Goal: Contribute content: Add original content to the website for others to see

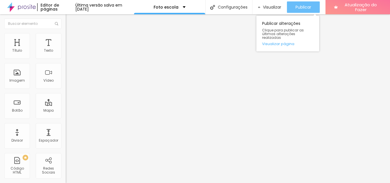
click at [307, 4] on div "Publicar" at bounding box center [303, 6] width 16 height 11
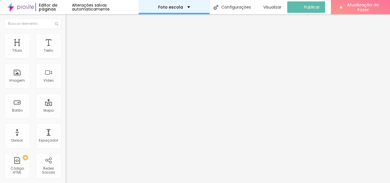
click at [189, 7] on div "Foto escola" at bounding box center [174, 7] width 32 height 4
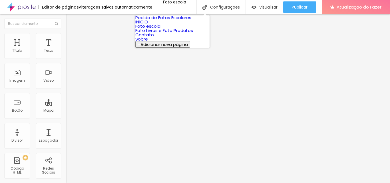
click at [178, 21] on font "Pedido de Fotos Escolares" at bounding box center [163, 18] width 56 height 6
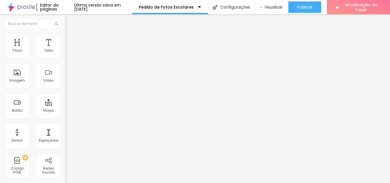
click at [66, 58] on img at bounding box center [67, 59] width 3 height 3
drag, startPoint x: 219, startPoint y: 49, endPoint x: 181, endPoint y: 114, distance: 75.6
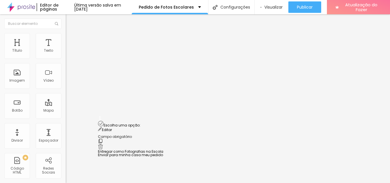
scroll to position [224, 0]
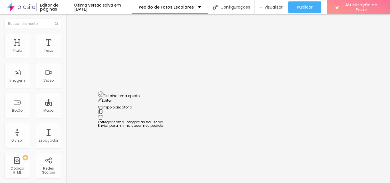
drag, startPoint x: 99, startPoint y: 45, endPoint x: 108, endPoint y: 94, distance: 49.9
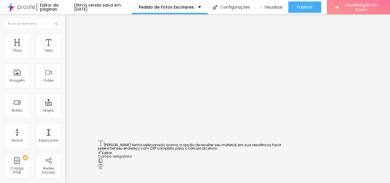
scroll to position [220, 0]
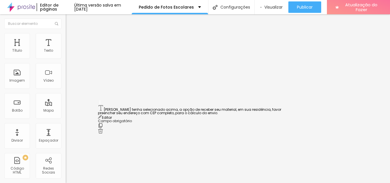
drag, startPoint x: 100, startPoint y: 73, endPoint x: 125, endPoint y: 106, distance: 41.6
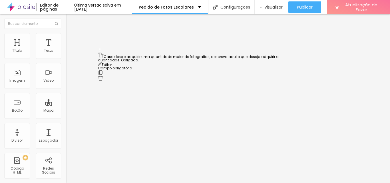
drag, startPoint x: 99, startPoint y: 144, endPoint x: 109, endPoint y: 60, distance: 84.5
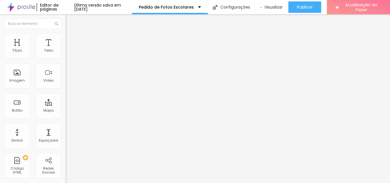
scroll to position [148, 0]
drag, startPoint x: 160, startPoint y: 122, endPoint x: 137, endPoint y: 123, distance: 22.6
type input "Pacote Essencial - Repetição"
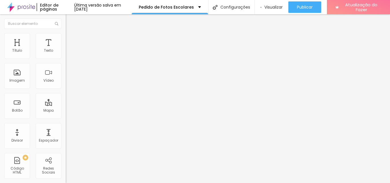
drag, startPoint x: 163, startPoint y: 136, endPoint x: 135, endPoint y: 136, distance: 27.4
type input "Pacote Família - Repetição"
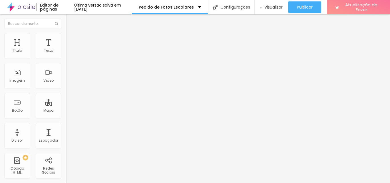
drag, startPoint x: 122, startPoint y: 149, endPoint x: 199, endPoint y: 49, distance: 127.0
type input "Pacote Premium"
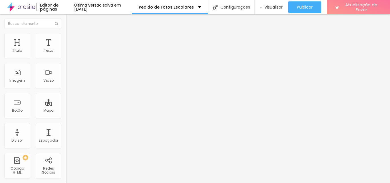
click at [66, 57] on span at bounding box center [67, 59] width 3 height 5
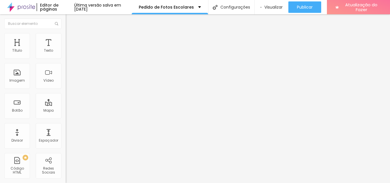
drag, startPoint x: 170, startPoint y: 91, endPoint x: 149, endPoint y: 92, distance: 21.8
paste input "- Repetição"
type input "Pacote Premium - Repetição"
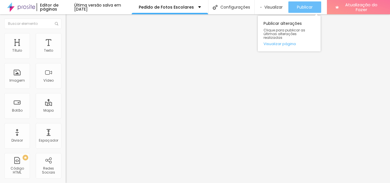
click at [304, 7] on font "Publicar" at bounding box center [305, 7] width 16 height 6
click at [304, 8] on font "Publicar" at bounding box center [305, 7] width 16 height 6
